Goal: Information Seeking & Learning: Learn about a topic

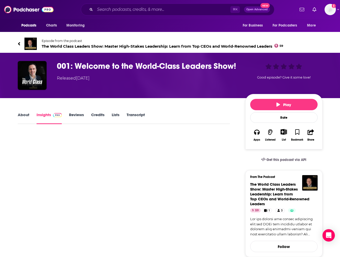
click at [26, 115] on link "About" at bounding box center [24, 118] width 12 height 12
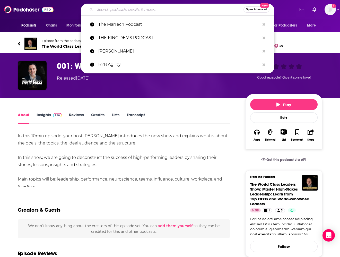
click at [117, 12] on input "Search podcasts, credits, & more..." at bounding box center [169, 9] width 148 height 8
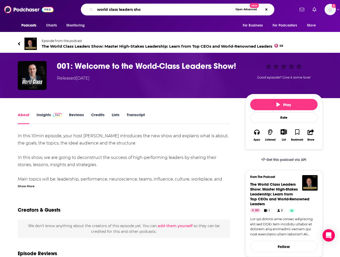
type input "world class leaders show"
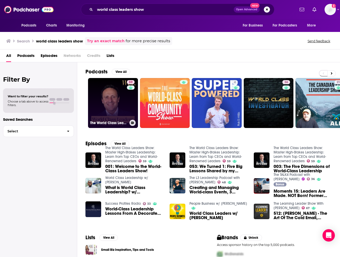
click at [116, 97] on link "59 The World Class Leaders Show: Master High-Stakes Leadership: Learn from Top …" at bounding box center [113, 103] width 50 height 50
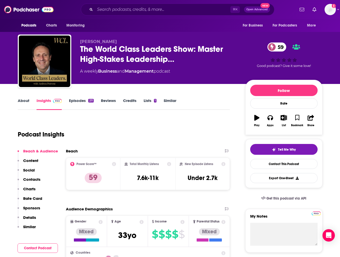
click at [80, 102] on link "Episodes 211" at bounding box center [81, 104] width 24 height 12
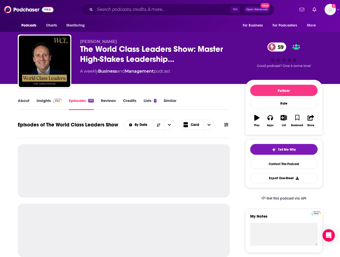
click at [49, 101] on link "Insights" at bounding box center [49, 104] width 25 height 12
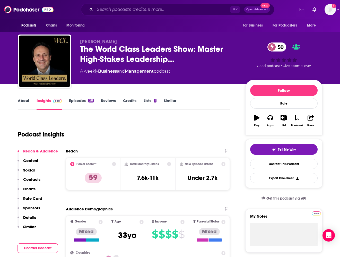
click at [25, 99] on link "About" at bounding box center [24, 104] width 12 height 12
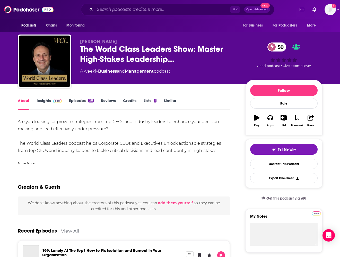
click at [32, 162] on div "Show More" at bounding box center [26, 162] width 17 height 5
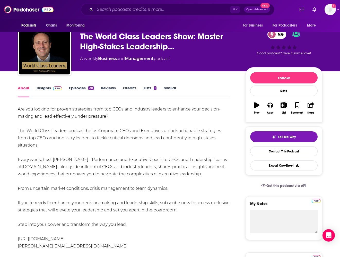
scroll to position [15, 0]
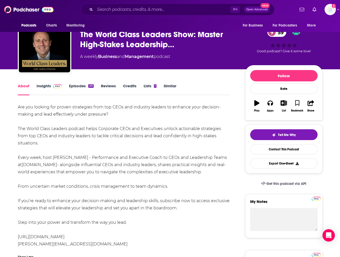
drag, startPoint x: 17, startPoint y: 126, endPoint x: 219, endPoint y: 171, distance: 206.4
click at [219, 171] on div "Are you looking for proven strategies from top CEOs and industry leaders to enh…" at bounding box center [124, 175] width 212 height 144
drag, startPoint x: 218, startPoint y: 171, endPoint x: 18, endPoint y: 130, distance: 203.7
click at [18, 130] on div "Are you looking for proven strategies from top CEOs and industry leaders to enh…" at bounding box center [124, 175] width 212 height 144
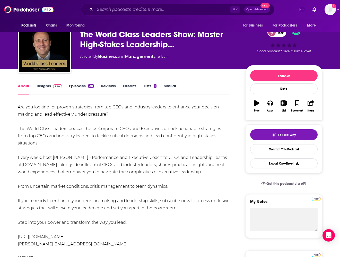
copy div "The World Class Leaders podcast helps Corporate CEOs and Executives unlock acti…"
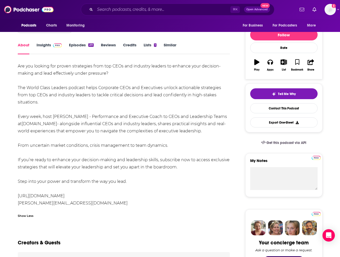
scroll to position [56, 0]
click at [125, 144] on div "Are you looking for proven strategies from top CEOs and industry leaders to enh…" at bounding box center [124, 134] width 212 height 144
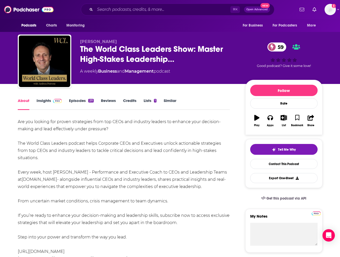
scroll to position [0, 0]
click at [48, 101] on link "Insights" at bounding box center [49, 104] width 25 height 12
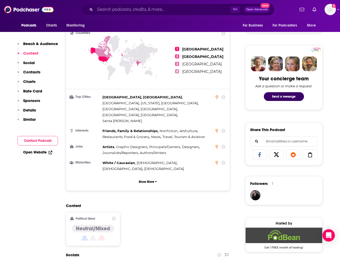
scroll to position [220, 0]
